Goal: Check status: Check status

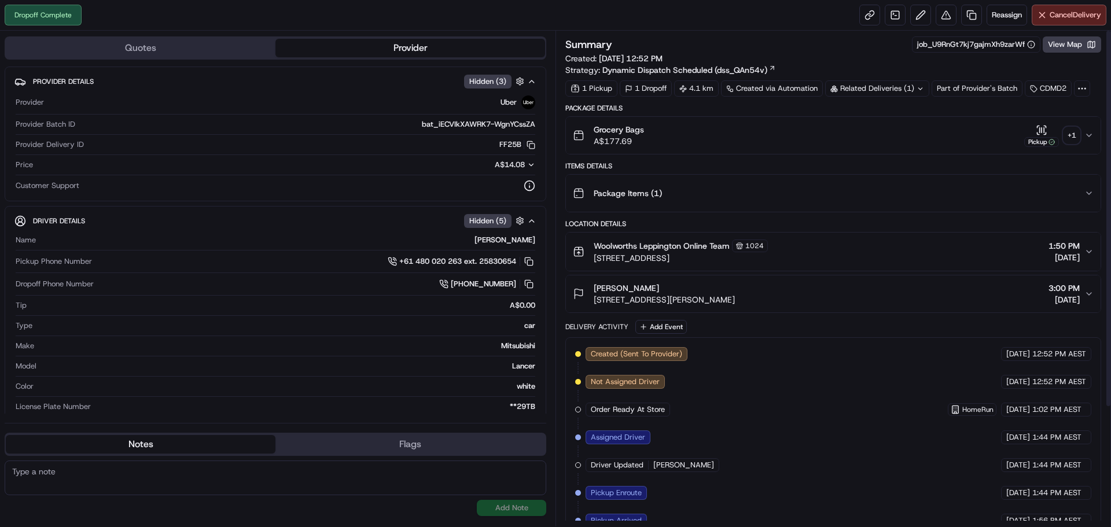
click at [1071, 141] on div "+ 1" at bounding box center [1071, 135] width 16 height 16
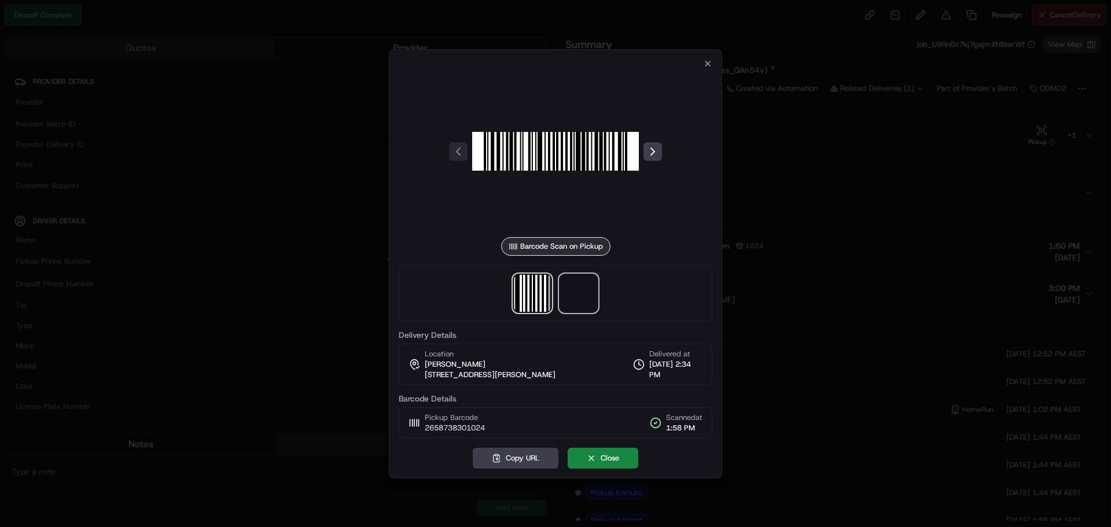
click at [576, 293] on span at bounding box center [578, 293] width 37 height 37
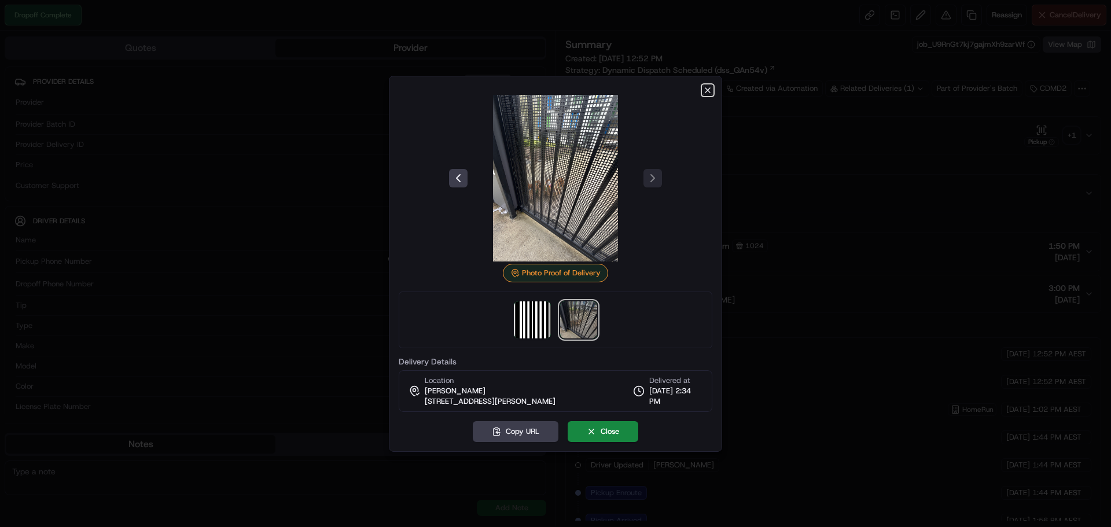
click at [709, 89] on icon "button" at bounding box center [707, 90] width 9 height 9
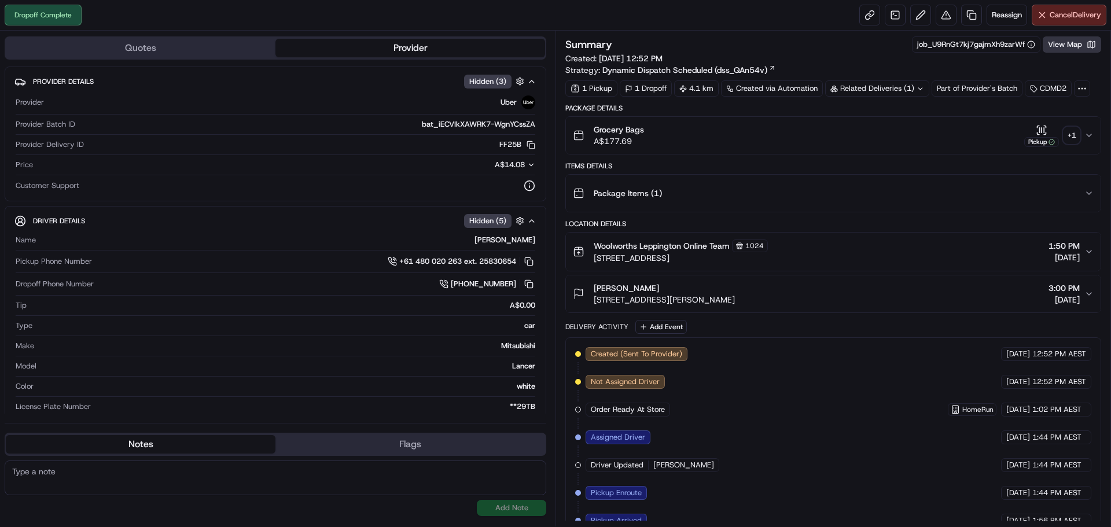
click at [1059, 48] on button "View Map" at bounding box center [1071, 44] width 58 height 16
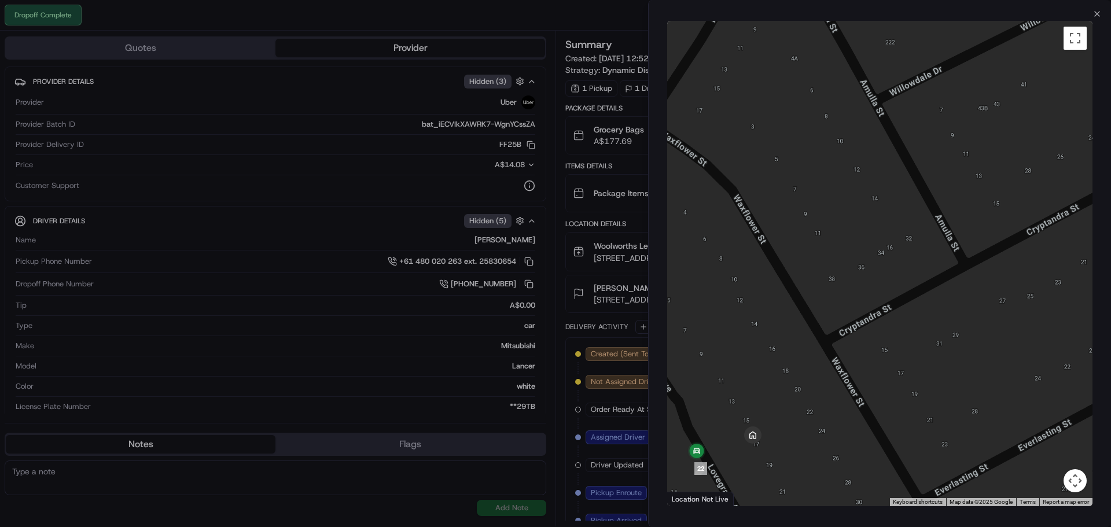
drag, startPoint x: 745, startPoint y: 451, endPoint x: 839, endPoint y: 406, distance: 104.3
click at [838, 407] on div at bounding box center [879, 263] width 425 height 485
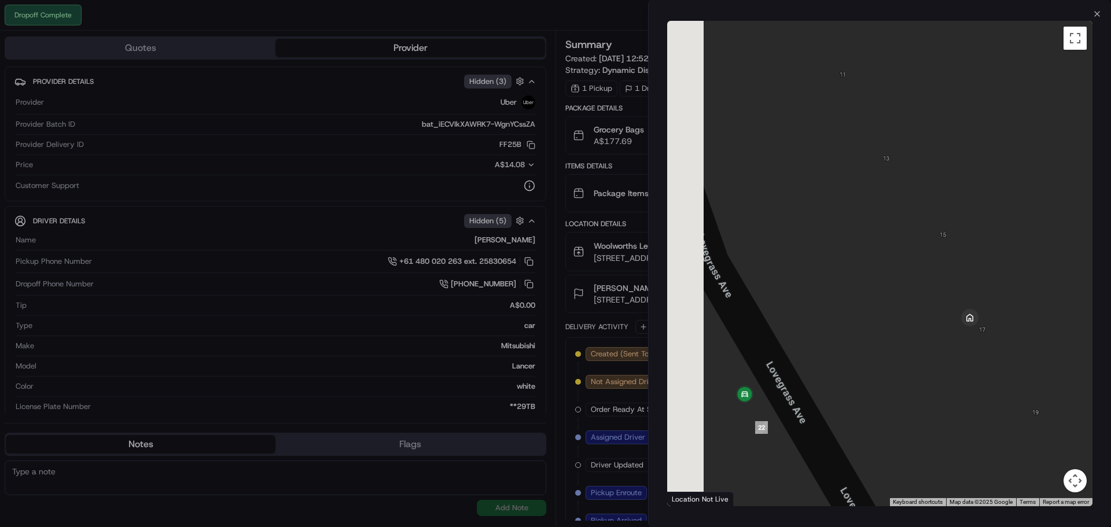
drag, startPoint x: 775, startPoint y: 402, endPoint x: 830, endPoint y: 403, distance: 55.0
click at [830, 403] on div at bounding box center [879, 263] width 425 height 485
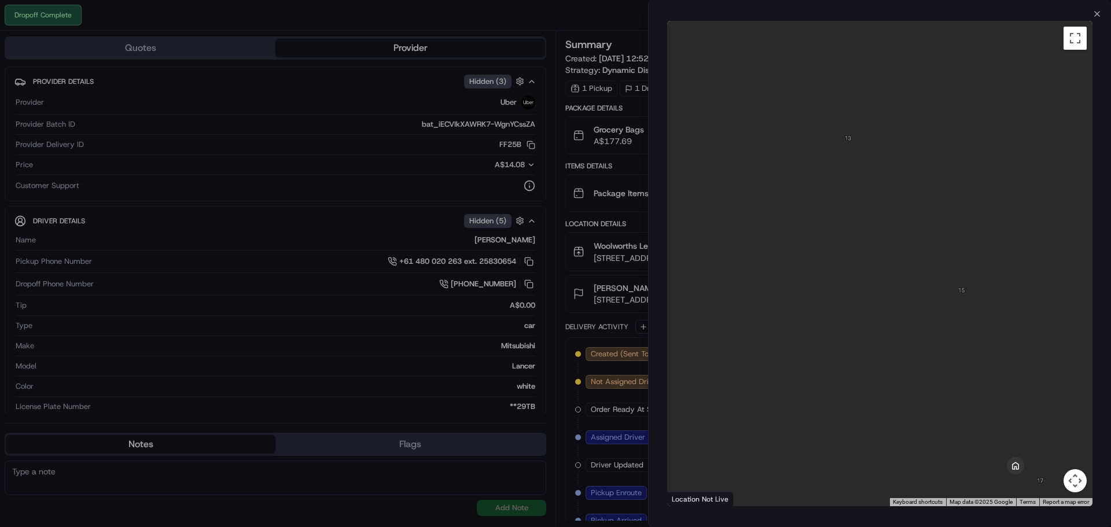
click at [1096, 20] on div "← Move left → Move right ↑ Move up ↓ Move down + Zoom in - Zoom out Home Jump l…" at bounding box center [879, 264] width 462 height 490
click at [1092, 12] on div "Close ← Move left → Move right ↑ Move up ↓ Move down + Zoom in - Zoom out Home …" at bounding box center [879, 263] width 463 height 527
click at [1096, 12] on icon "button" at bounding box center [1096, 13] width 9 height 9
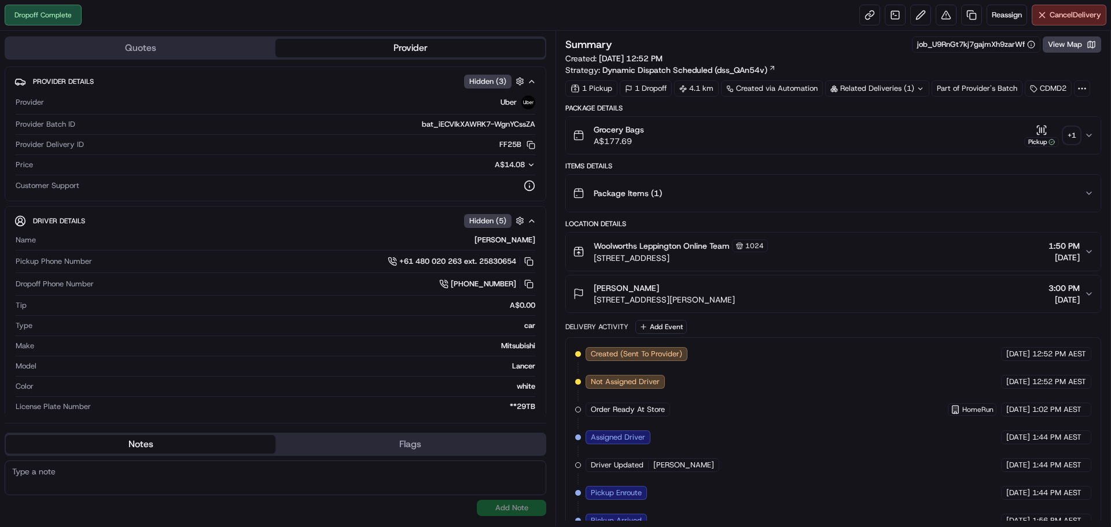
click at [1075, 130] on div "+ 1" at bounding box center [1071, 135] width 16 height 16
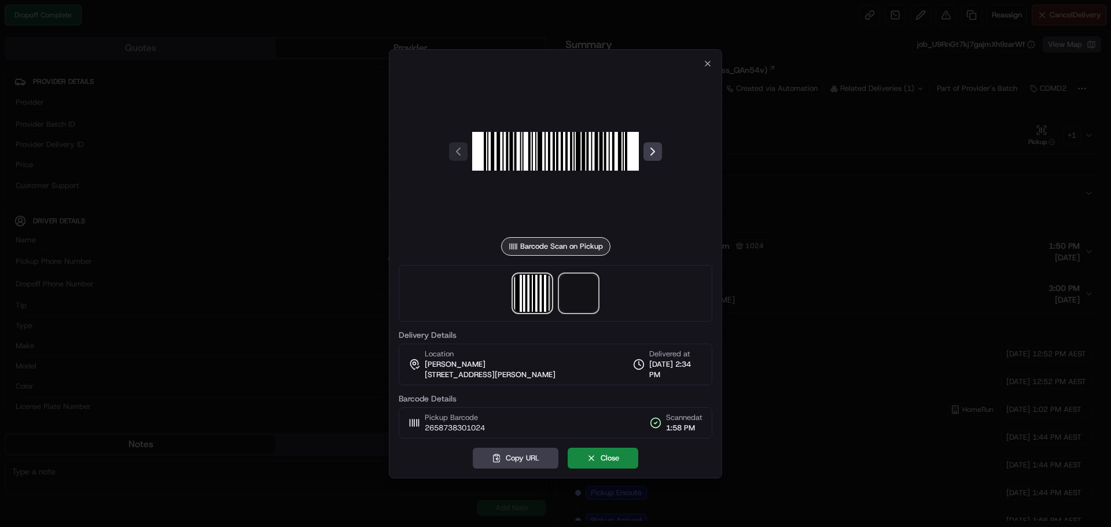
click at [575, 289] on span at bounding box center [578, 293] width 37 height 37
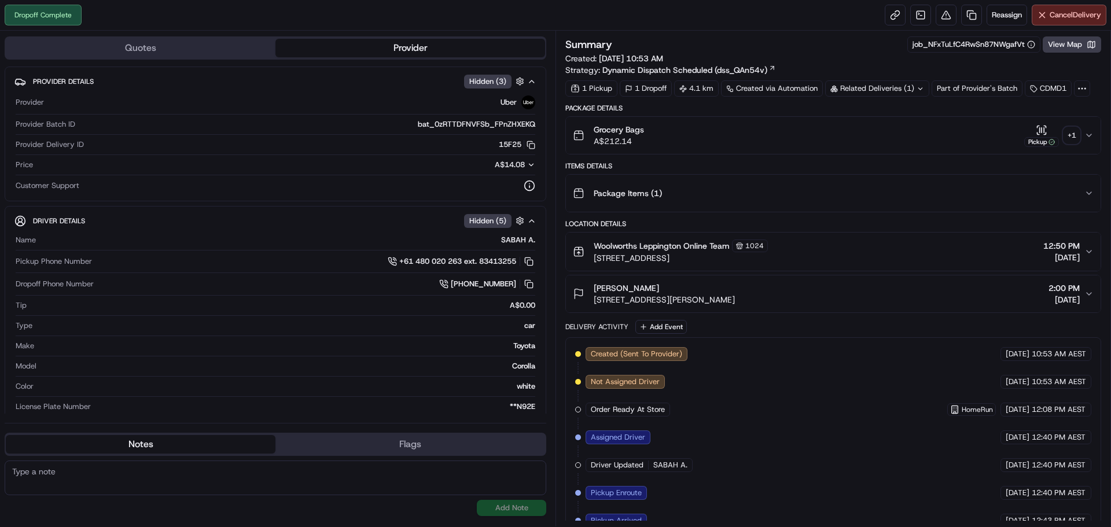
click at [1068, 138] on div "+ 1" at bounding box center [1071, 135] width 16 height 16
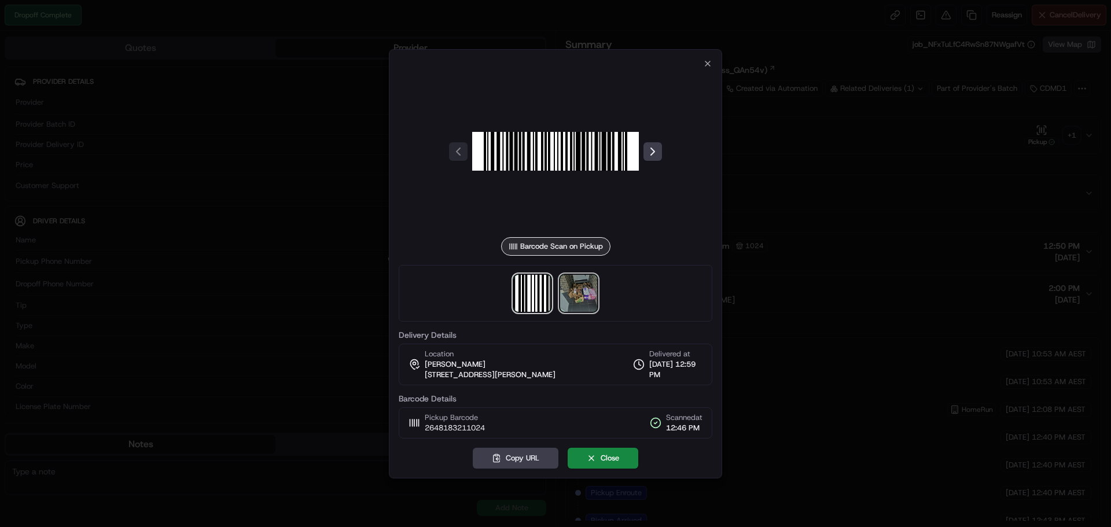
click at [563, 299] on img at bounding box center [578, 293] width 37 height 37
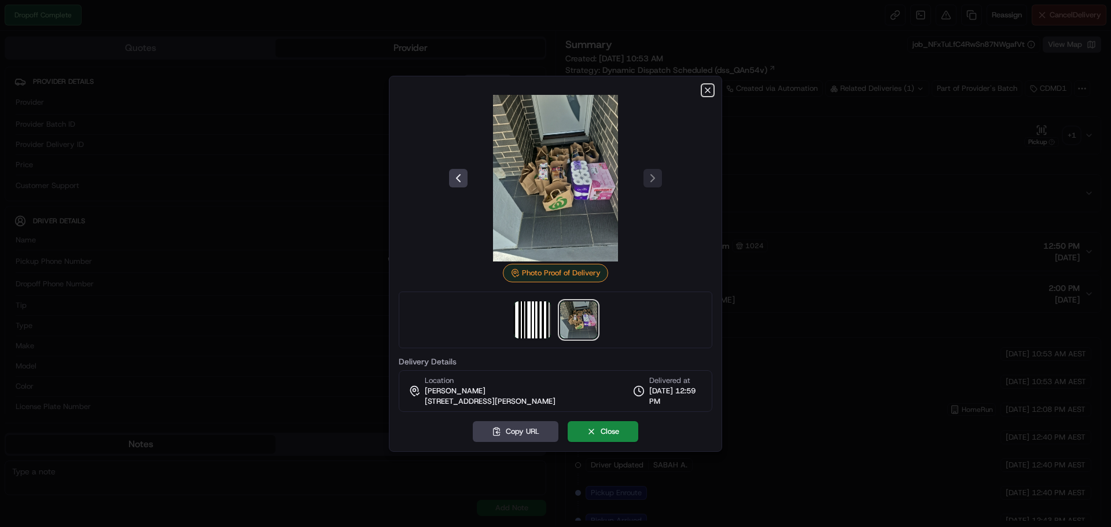
click at [708, 87] on icon "button" at bounding box center [707, 90] width 9 height 9
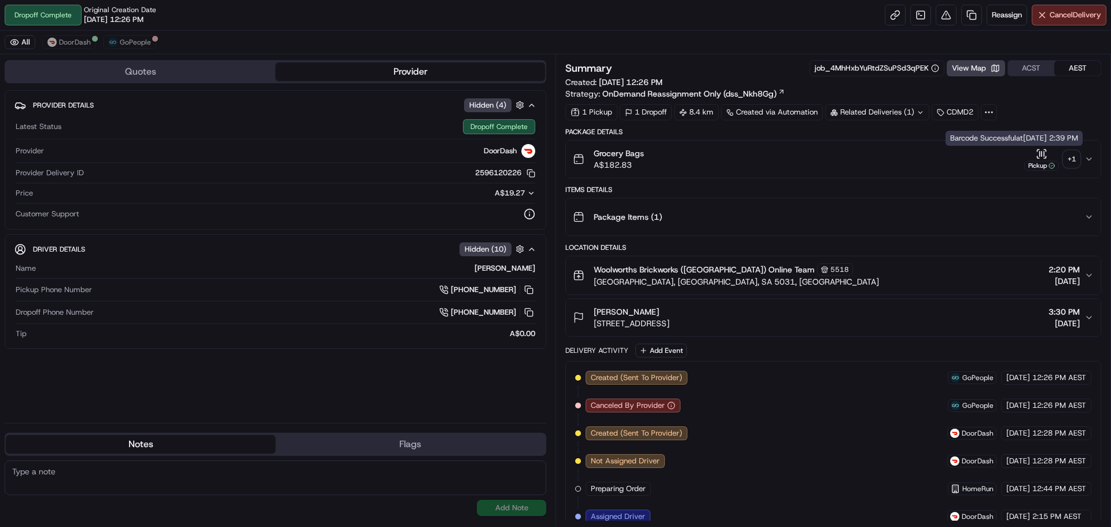
click at [1070, 160] on div "+ 1" at bounding box center [1071, 159] width 16 height 16
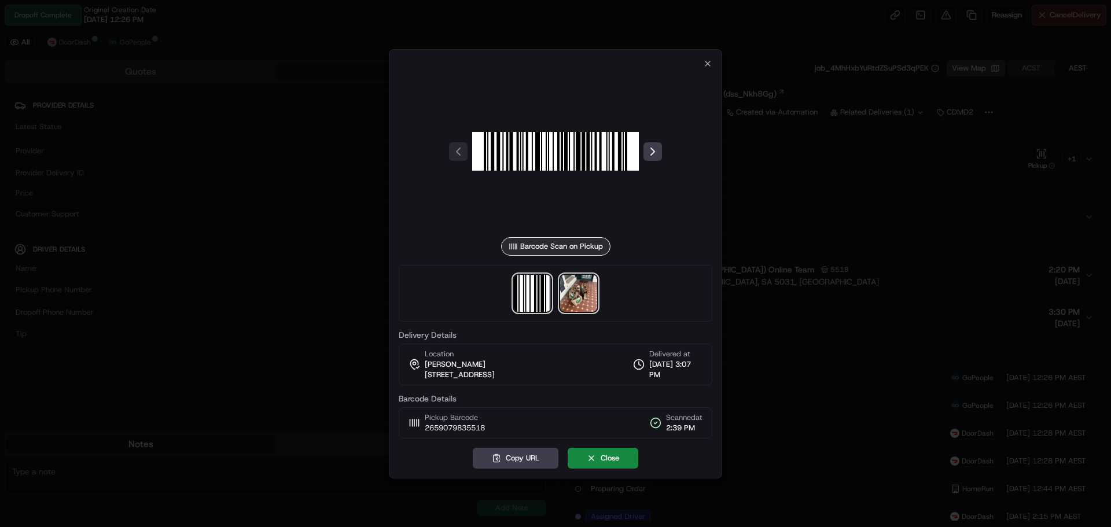
click at [577, 290] on img at bounding box center [578, 293] width 37 height 37
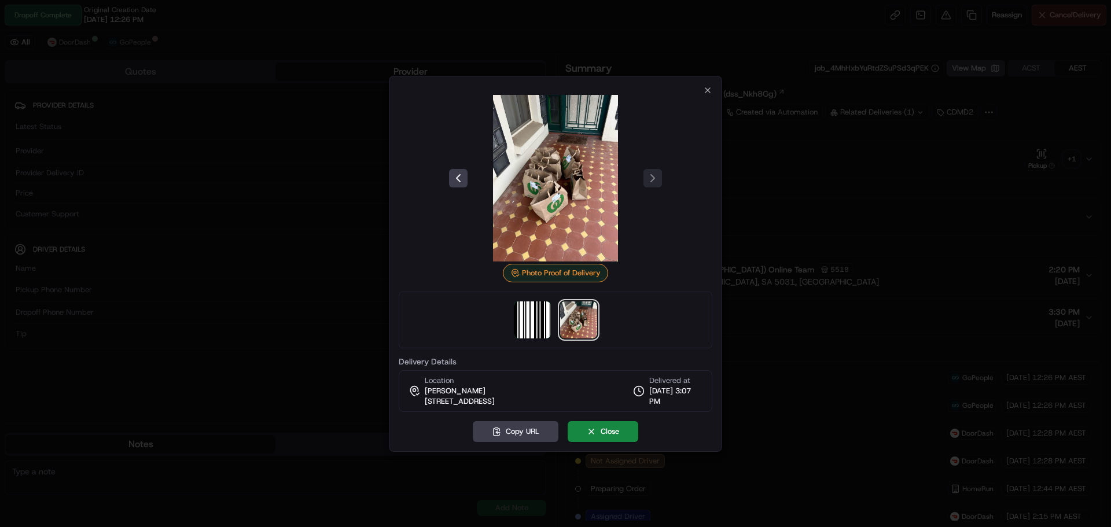
drag, startPoint x: 425, startPoint y: 402, endPoint x: 561, endPoint y: 401, distance: 135.9
click at [495, 401] on span "[STREET_ADDRESS]" at bounding box center [460, 401] width 70 height 10
copy span "417 Seaview Rd, U 3, Henley Beach, SA"
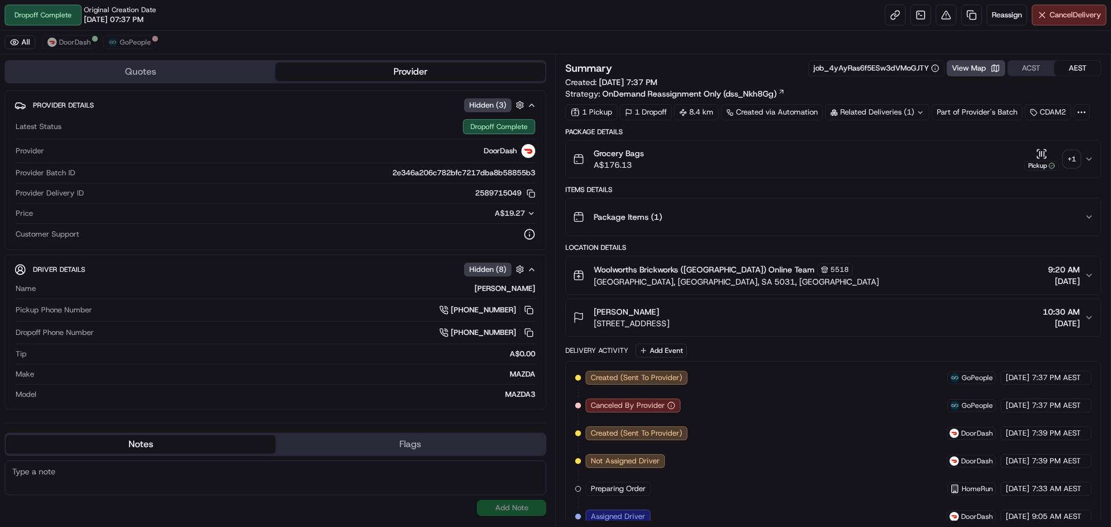
click at [1070, 152] on div "+ 1" at bounding box center [1071, 159] width 16 height 16
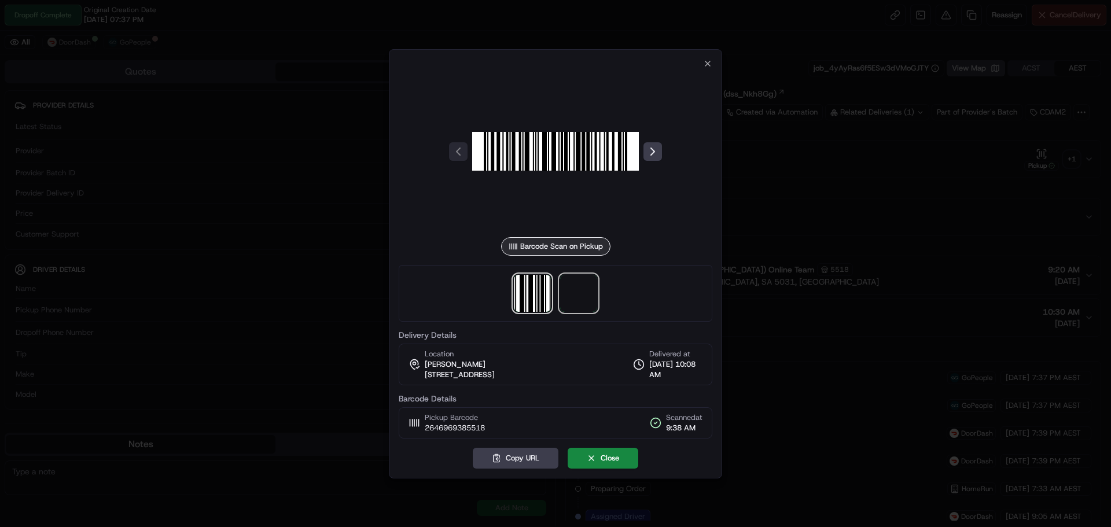
click at [574, 298] on span at bounding box center [578, 293] width 37 height 37
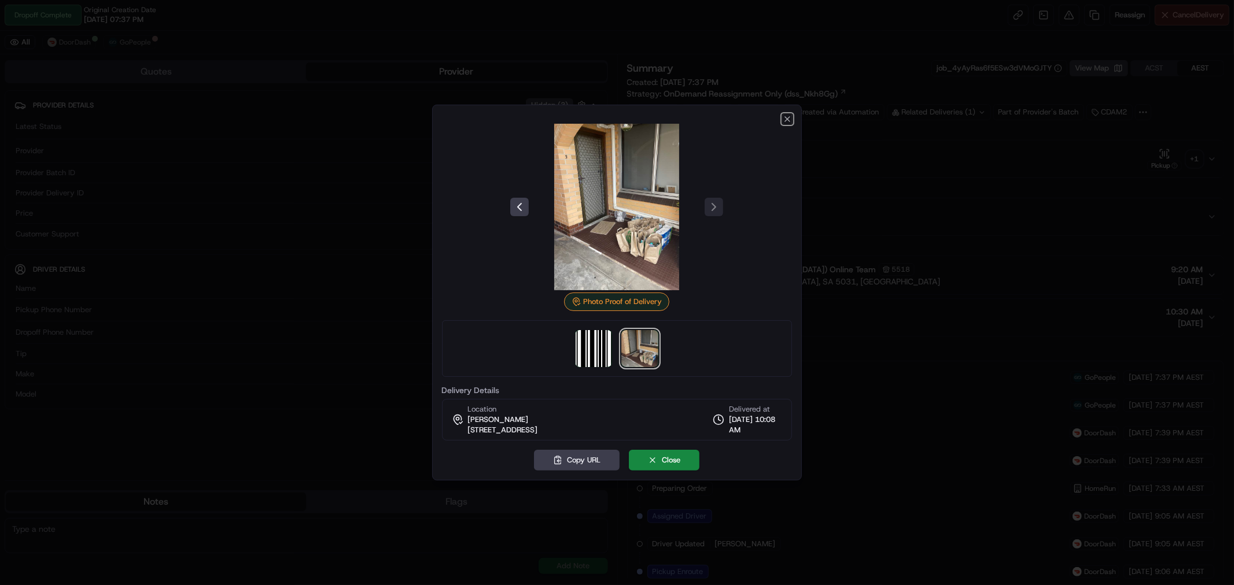
drag, startPoint x: 791, startPoint y: 116, endPoint x: 752, endPoint y: 83, distance: 50.9
click at [789, 116] on icon "button" at bounding box center [787, 119] width 9 height 9
